Goal: Find specific page/section: Find specific page/section

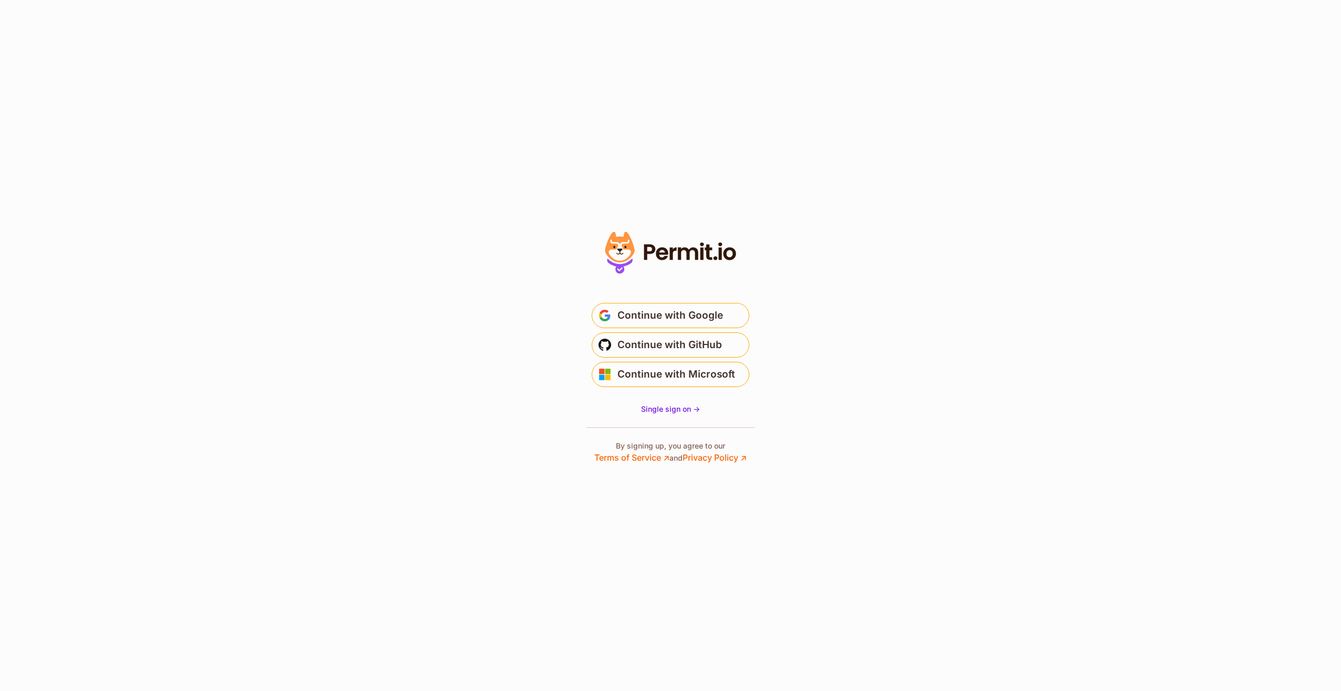
click at [689, 317] on span "Continue with Google" at bounding box center [670, 315] width 106 height 17
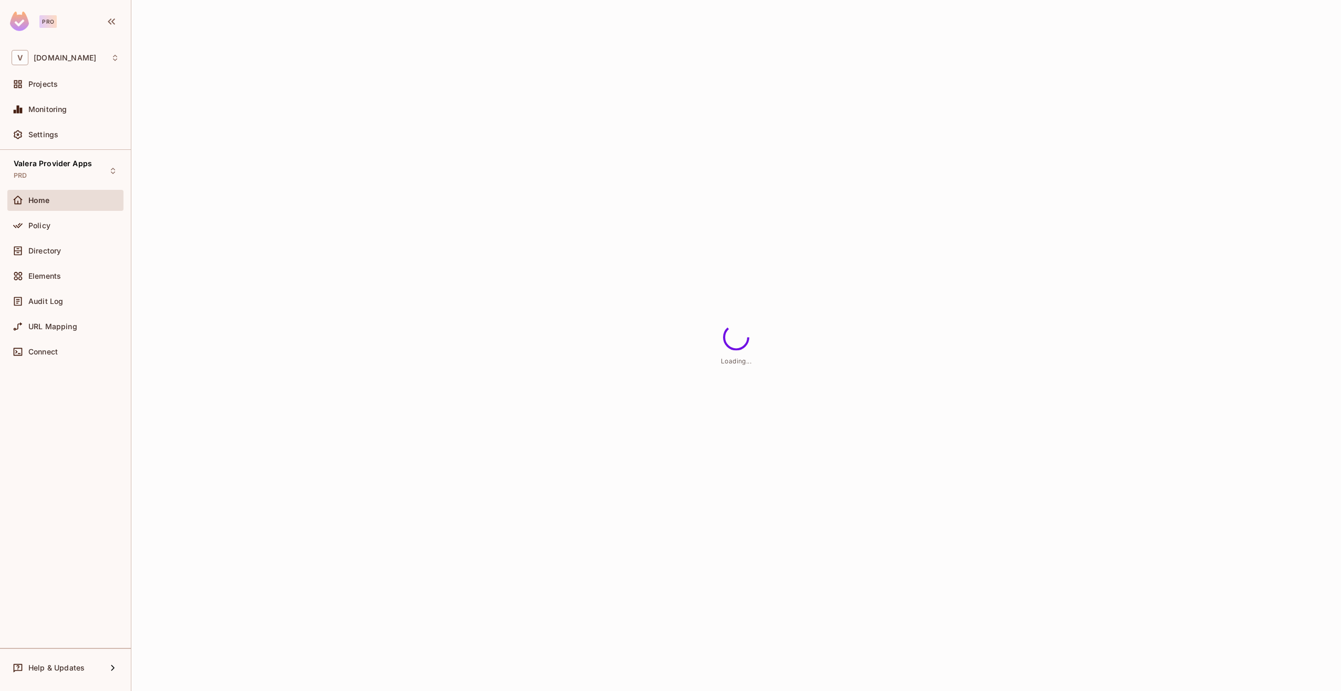
click at [46, 172] on div "Valera Provider Apps PRD" at bounding box center [53, 170] width 78 height 23
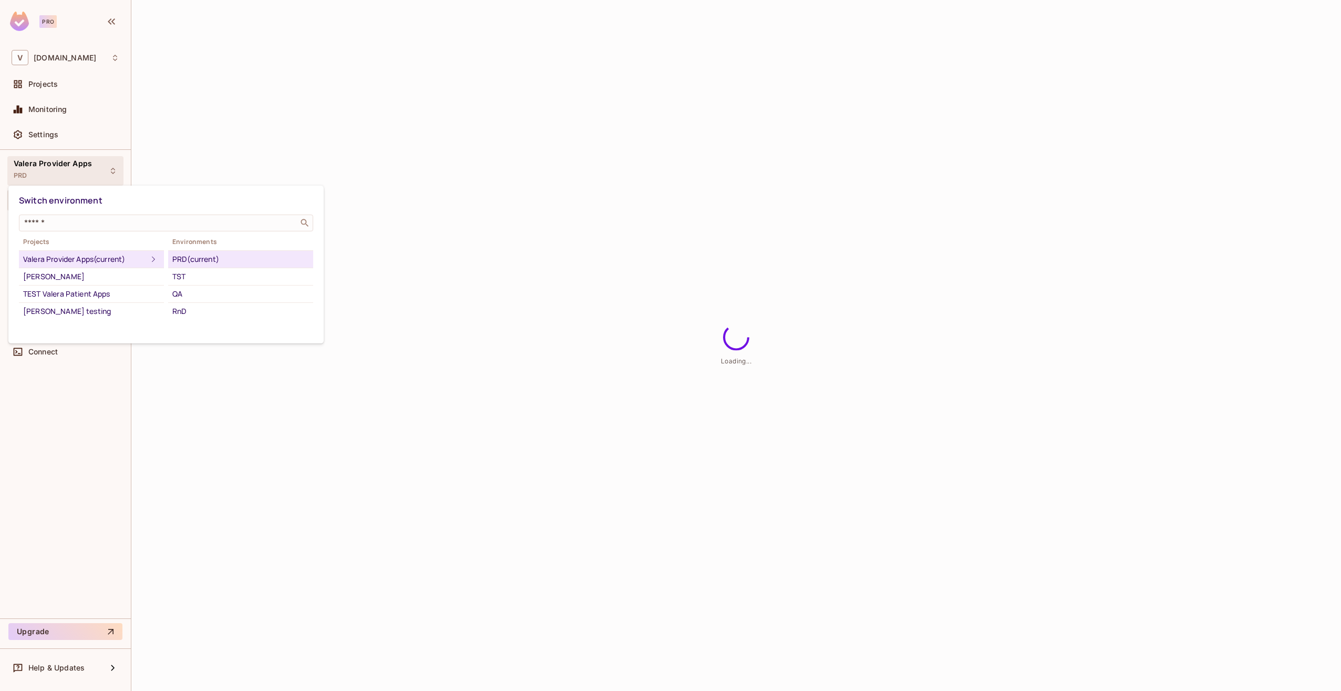
click at [168, 272] on div "Projects Valera Provider Apps (current) Matt Testing TEST Valera Patient Apps A…" at bounding box center [166, 277] width 294 height 84
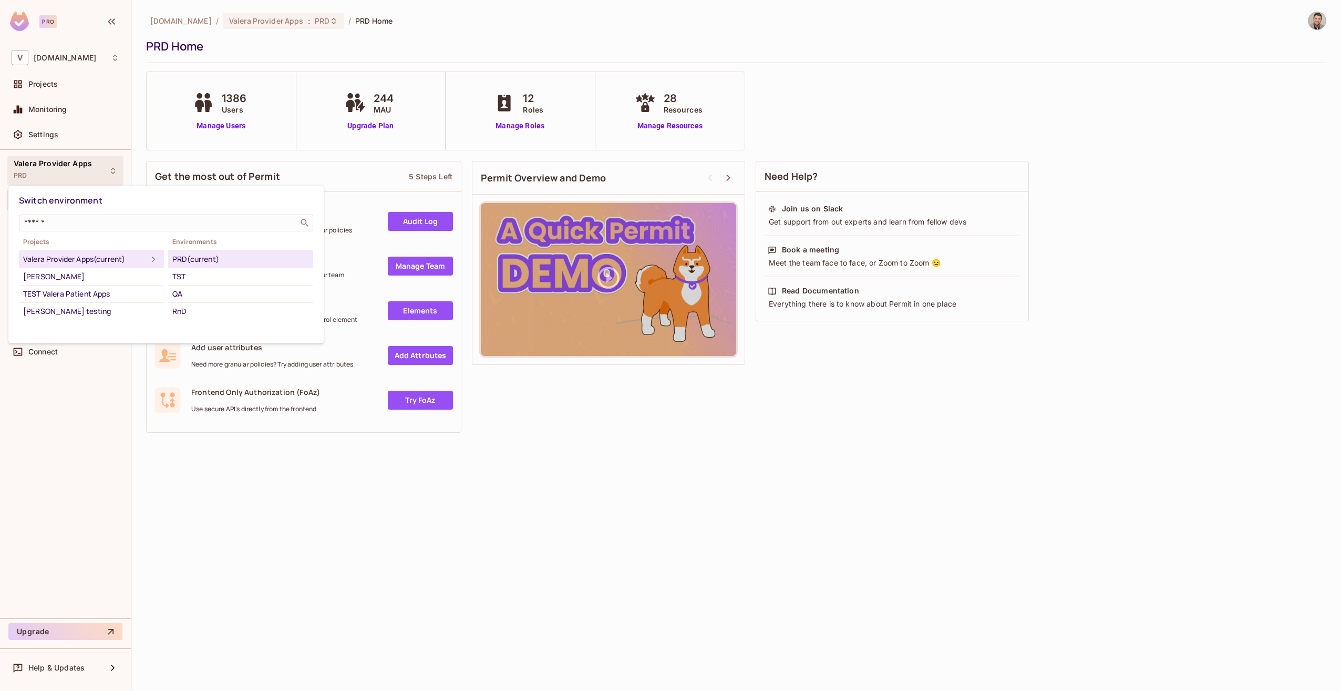
click at [175, 272] on div "TST" at bounding box center [240, 276] width 137 height 13
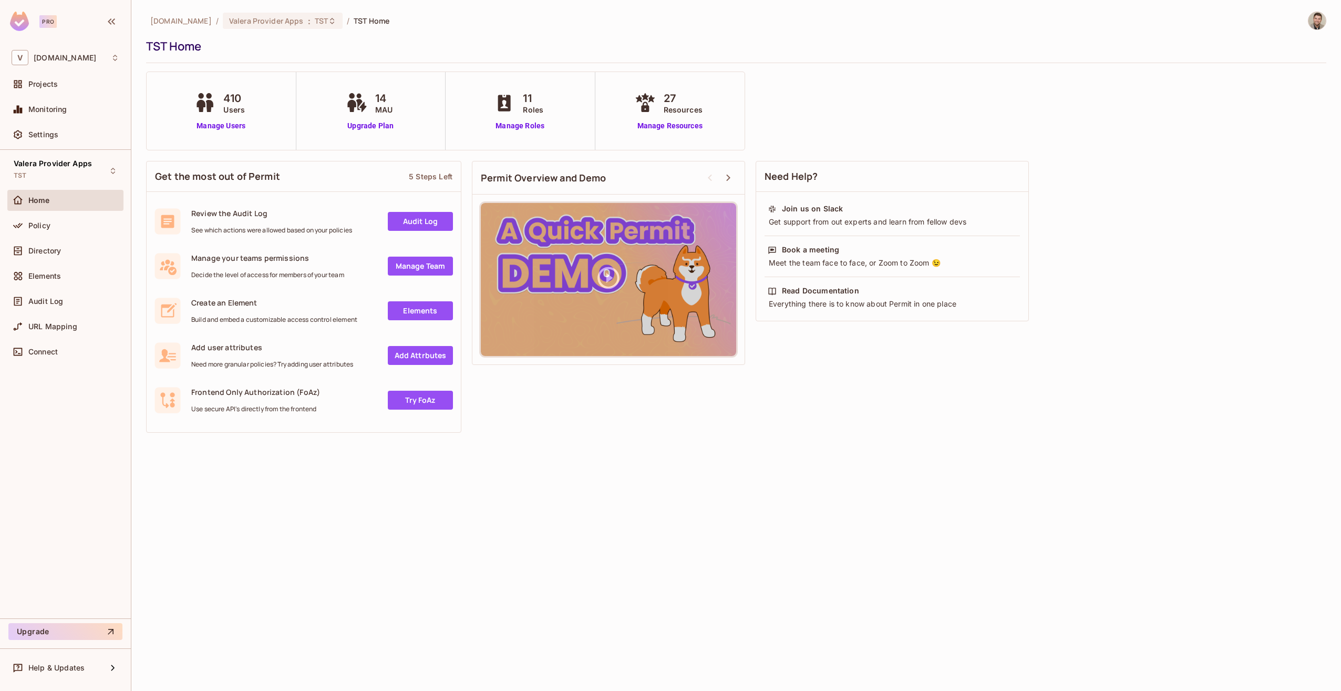
click at [36, 224] on span "Policy" at bounding box center [39, 225] width 22 height 8
